Goal: Task Accomplishment & Management: Use online tool/utility

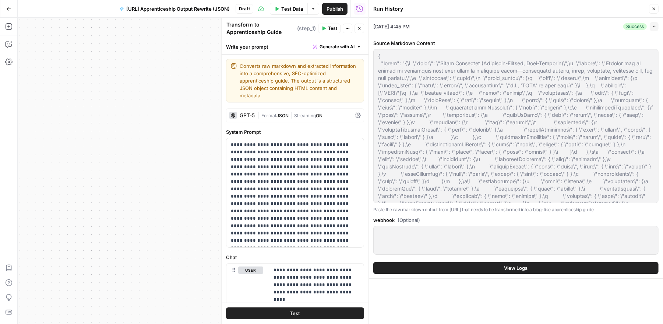
scroll to position [0, 1]
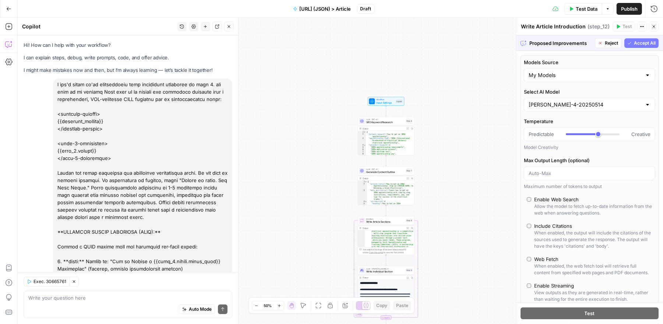
scroll to position [0, 441]
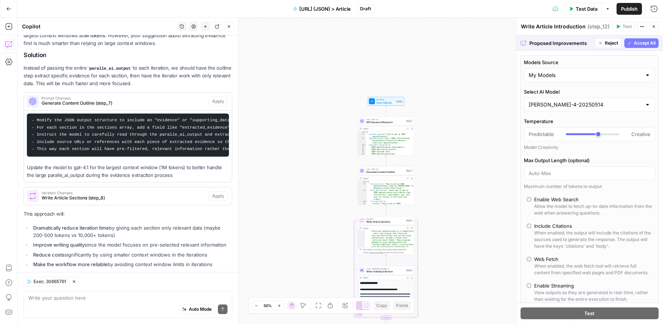
click at [390, 101] on span "Input Settings" at bounding box center [385, 103] width 18 height 4
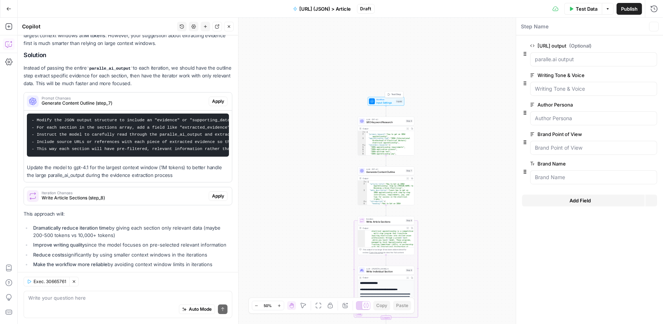
scroll to position [2713, 0]
click at [601, 90] on Voice "Writing Tone & Voice" at bounding box center [593, 88] width 117 height 7
click at [643, 74] on icon "button" at bounding box center [642, 75] width 4 height 4
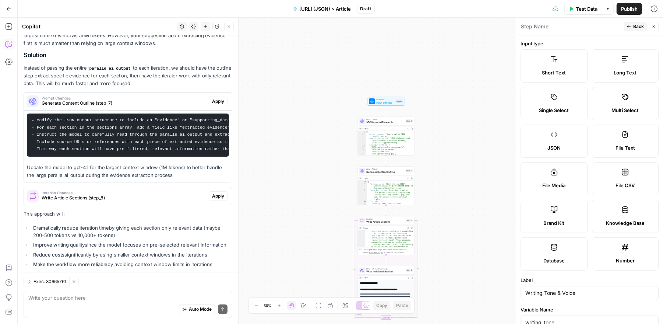
scroll to position [193, 0]
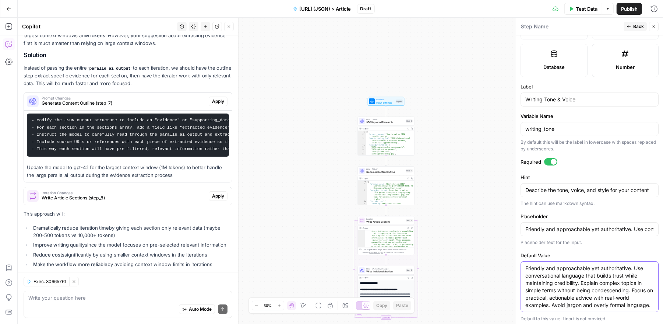
click at [561, 281] on textarea "Friendly and approachable yet authoritative. Use conversational language that b…" at bounding box center [590, 286] width 129 height 44
click at [635, 25] on span "Back" at bounding box center [639, 26] width 11 height 7
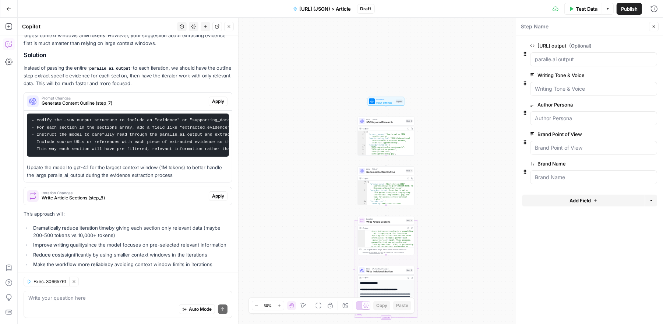
click at [645, 102] on button "edit field" at bounding box center [633, 104] width 28 height 9
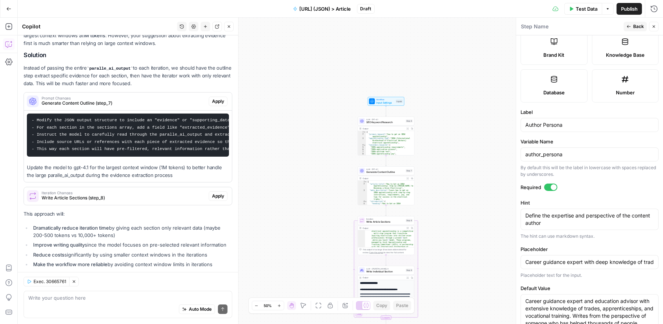
scroll to position [215, 0]
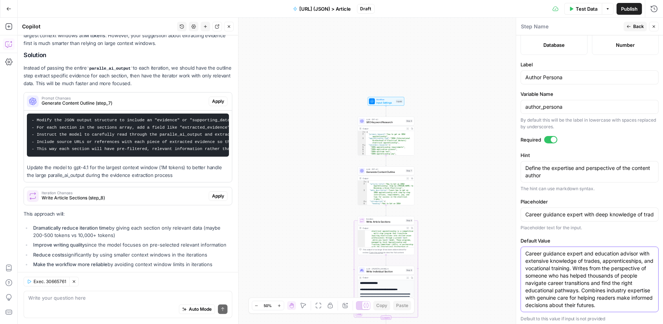
click at [601, 268] on textarea "Career guidance expert and education advisor with extensive knowledge of trades…" at bounding box center [590, 279] width 129 height 59
click at [633, 26] on button "Back" at bounding box center [635, 27] width 23 height 10
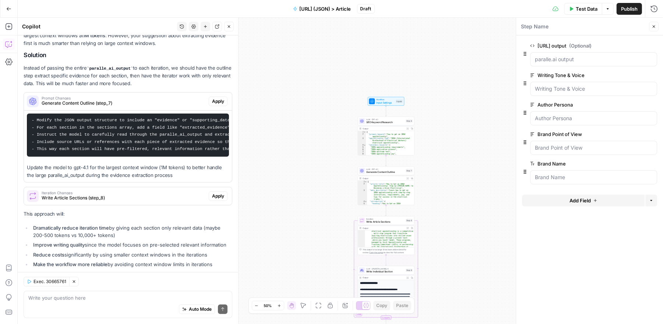
click at [627, 133] on span "edit field" at bounding box center [630, 134] width 16 height 6
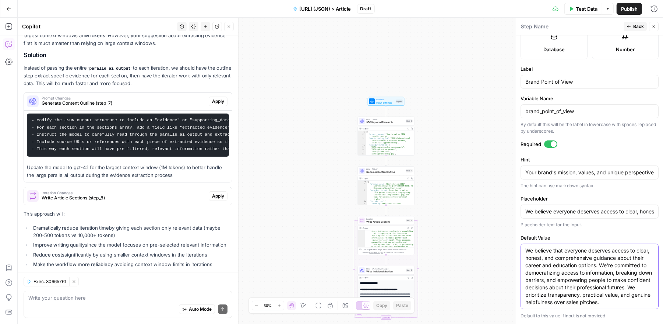
click at [555, 264] on textarea "We believe that everyone deserves access to clear, honest, and comprehensive gu…" at bounding box center [590, 276] width 129 height 59
click at [637, 27] on span "Back" at bounding box center [639, 26] width 11 height 7
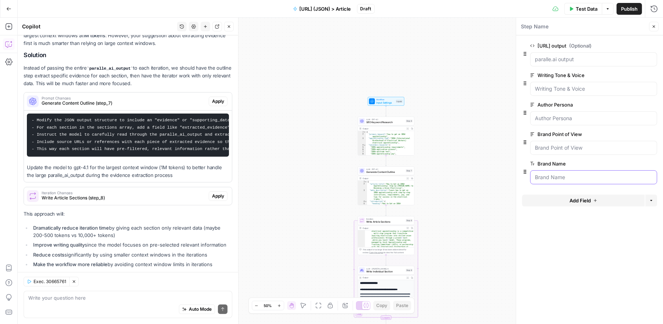
click at [584, 174] on Name "Brand Name" at bounding box center [593, 176] width 117 height 7
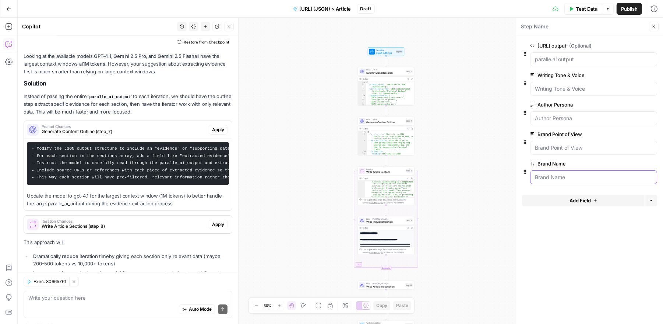
scroll to position [2713, 0]
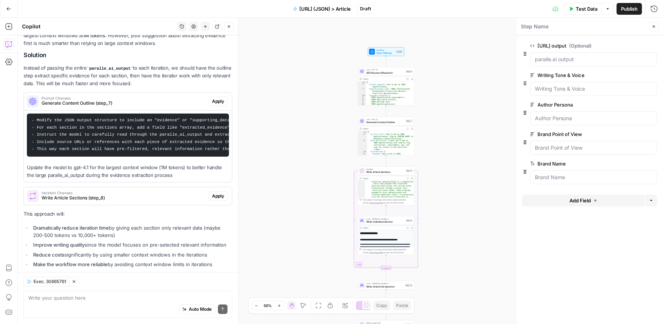
click at [387, 71] on span "SEO Keyword Research" at bounding box center [385, 73] width 38 height 4
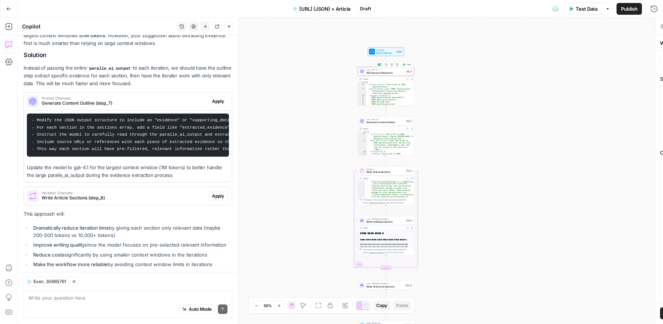
type textarea "SEO Keyword Research"
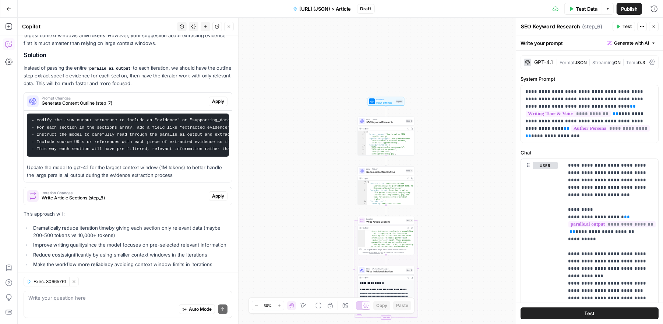
click at [118, 309] on div "Auto Mode Send" at bounding box center [127, 309] width 199 height 16
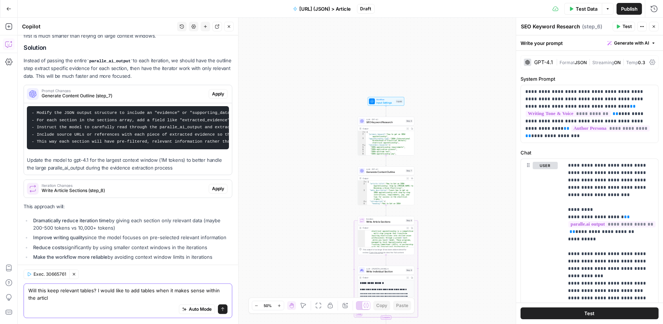
type textarea "Will this keep relevant tables? I would like to add tables when it makes sense …"
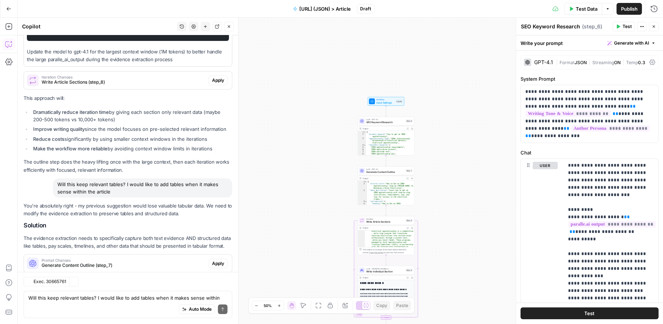
scroll to position [2920, 0]
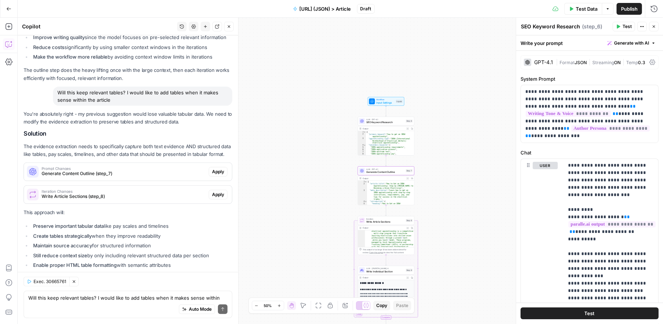
click at [136, 170] on span "Generate Content Outline (step_7)" at bounding box center [124, 173] width 164 height 7
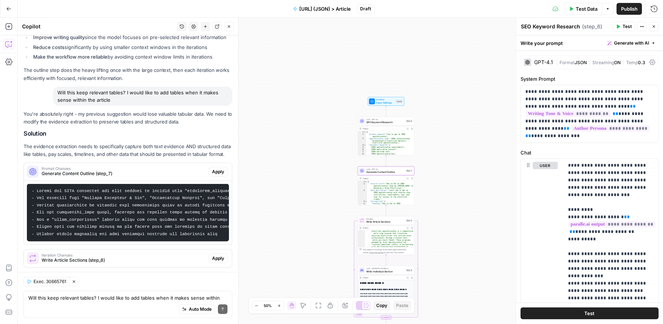
click at [219, 168] on span "Apply" at bounding box center [218, 171] width 12 height 7
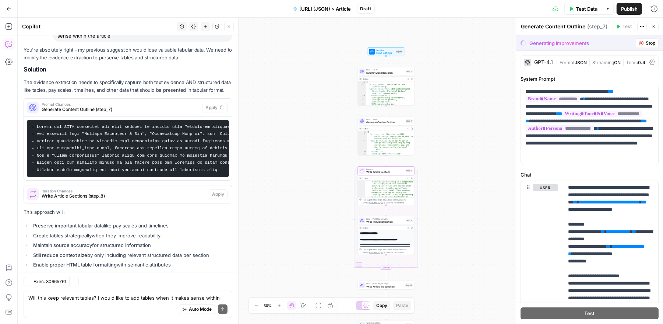
scroll to position [2913, 0]
